Goal: Check status: Check status

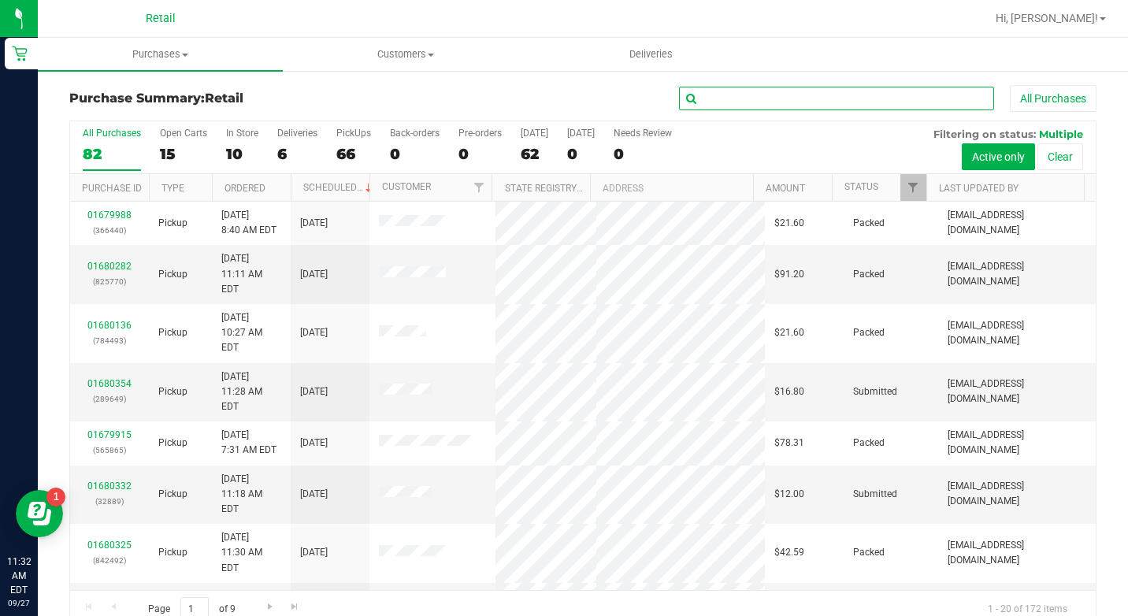
click at [860, 90] on input "text" at bounding box center [836, 99] width 315 height 24
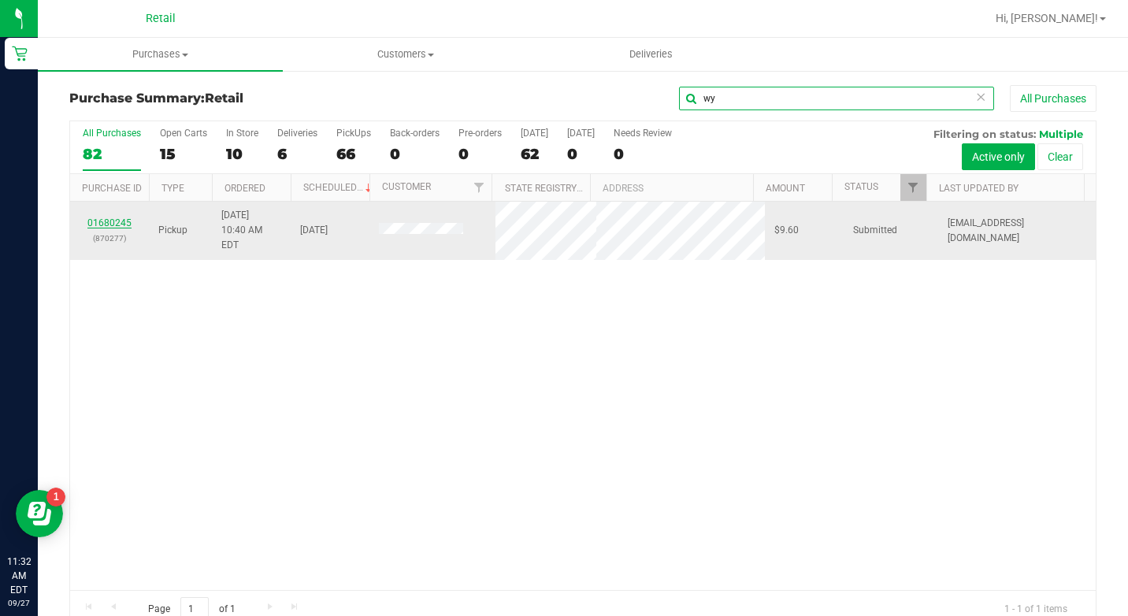
type input "wy"
click at [117, 217] on link "01680245" at bounding box center [109, 222] width 44 height 11
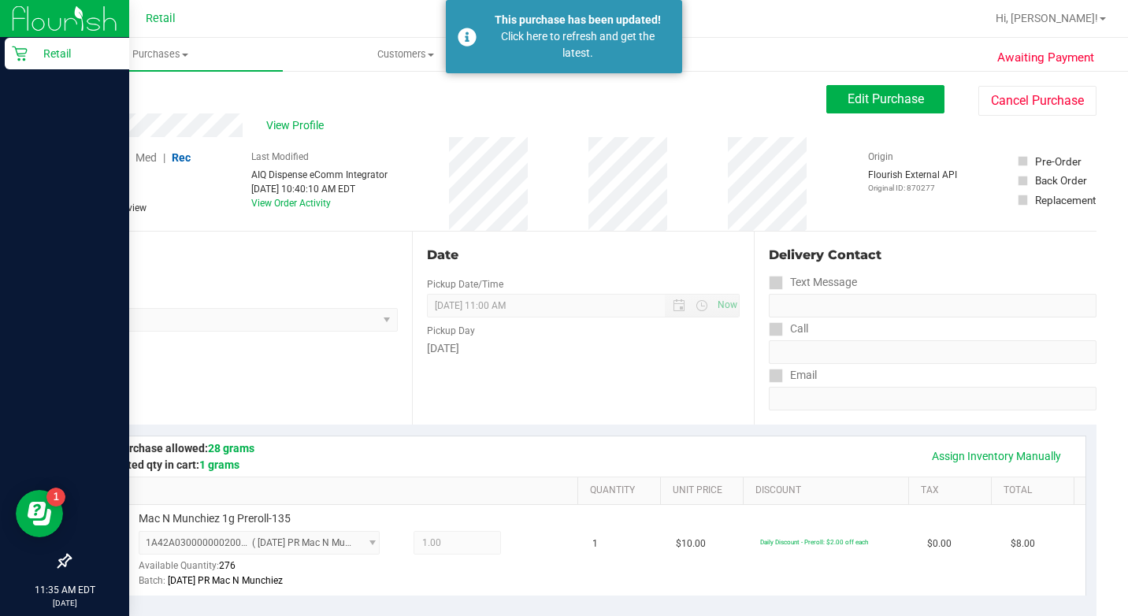
click at [40, 58] on p "Retail" at bounding box center [75, 53] width 94 height 19
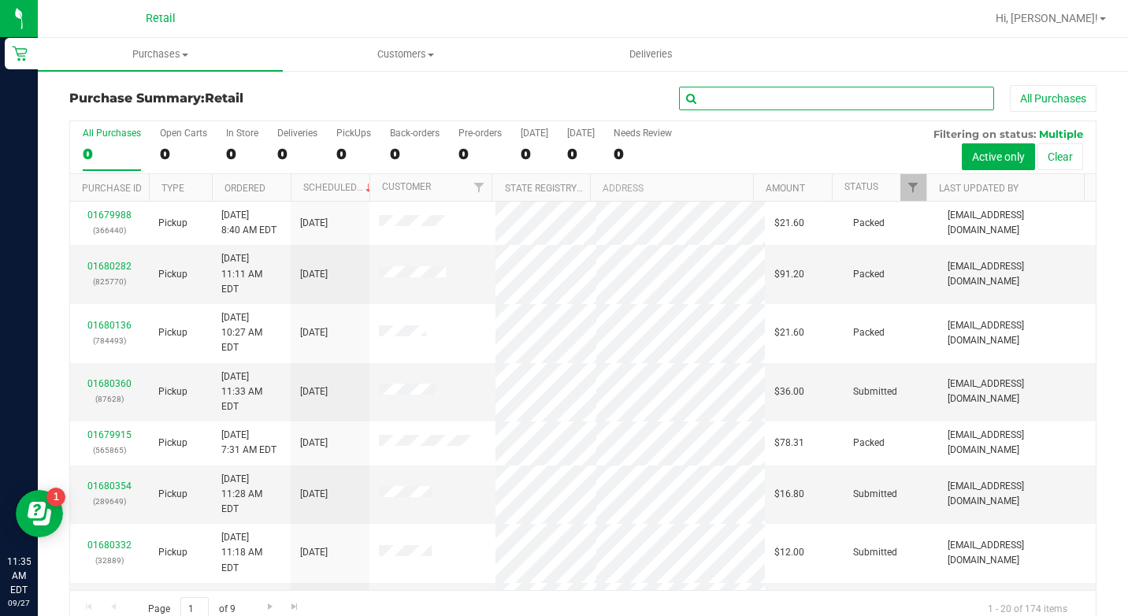
click at [927, 104] on input "text" at bounding box center [836, 99] width 315 height 24
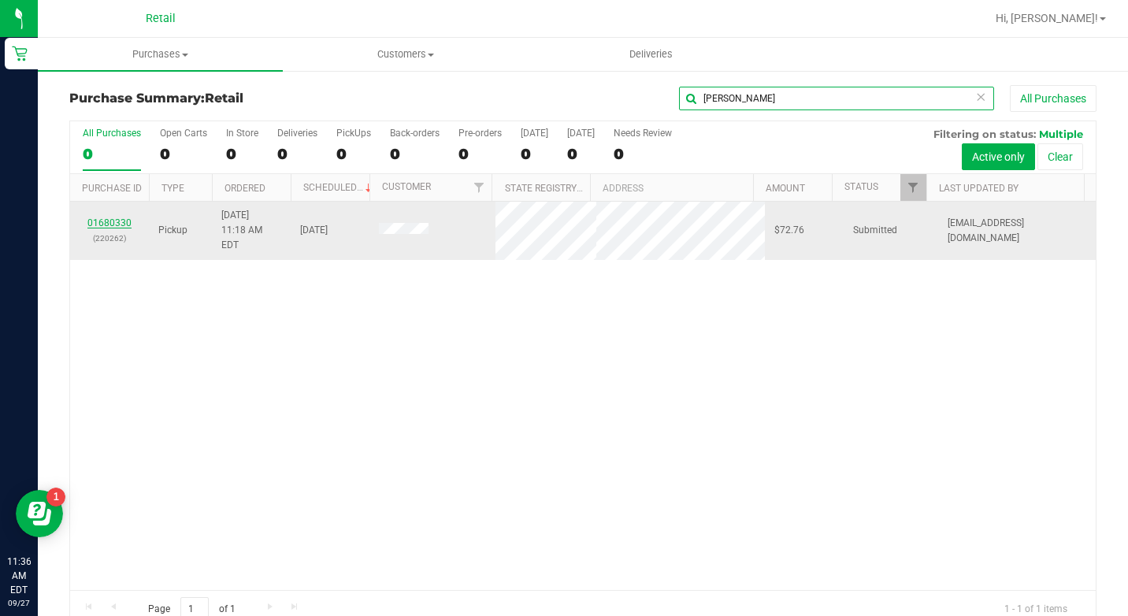
type input "[PERSON_NAME]"
click at [98, 219] on link "01680330" at bounding box center [109, 222] width 44 height 11
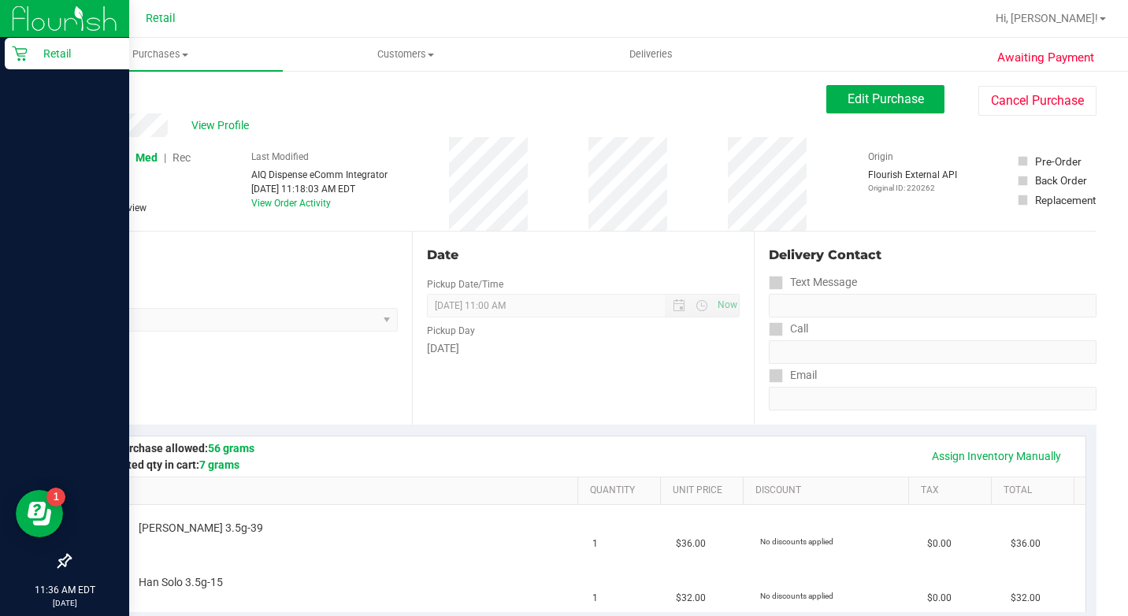
click at [31, 80] on div at bounding box center [64, 309] width 129 height 474
click at [31, 69] on link "Retail" at bounding box center [64, 55] width 129 height 34
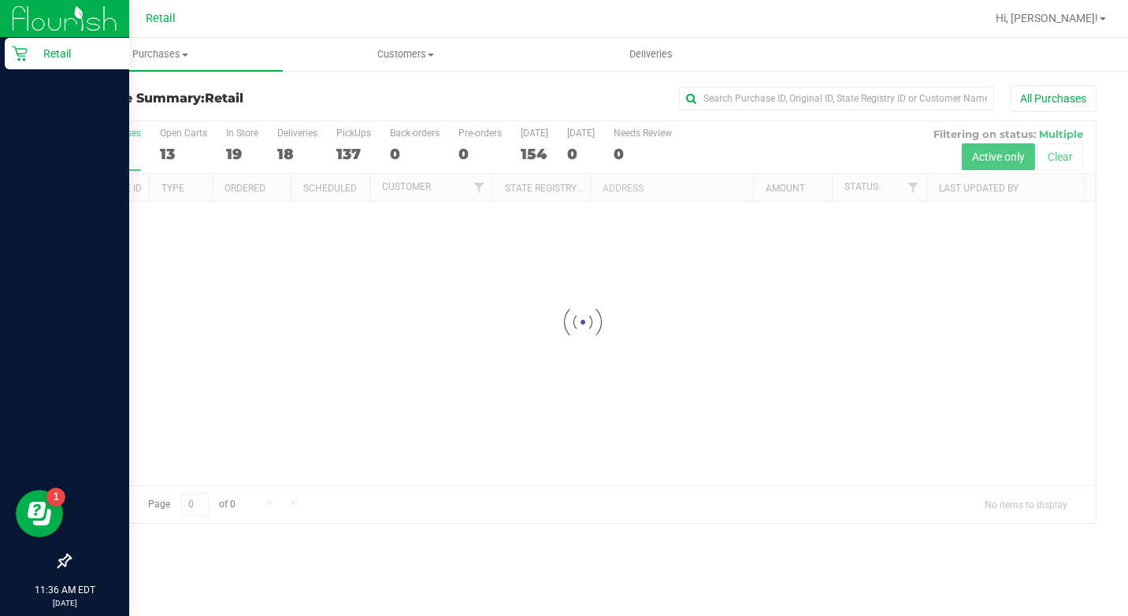
click at [31, 31] on img at bounding box center [65, 18] width 106 height 37
